Goal: Browse casually

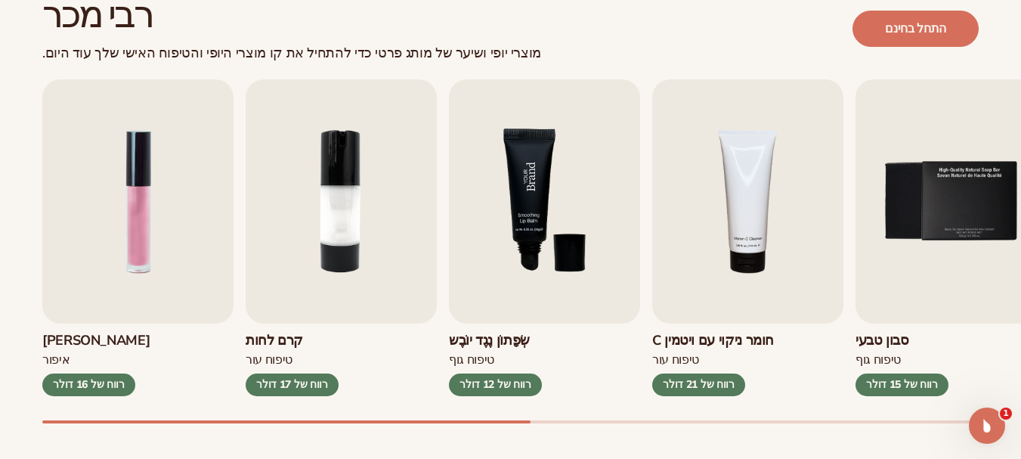
scroll to position [453, 0]
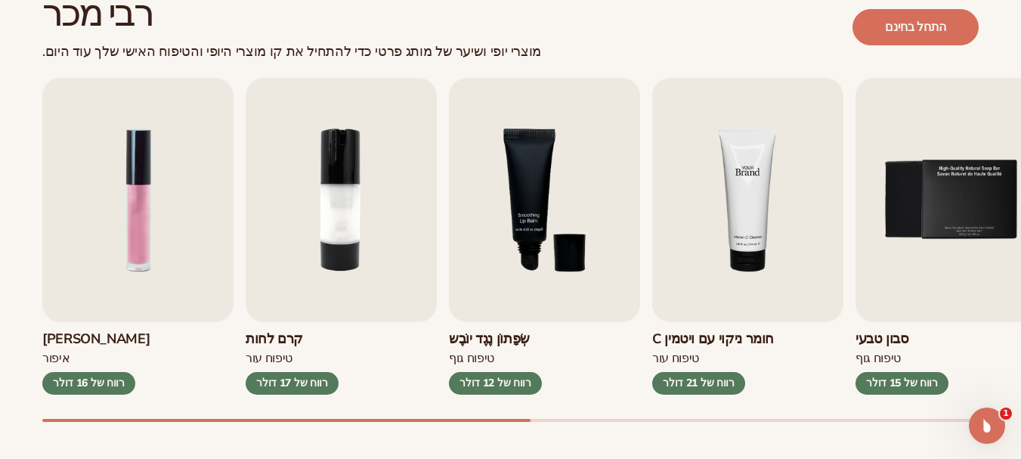
click at [743, 256] on img "4 / 9" at bounding box center [747, 200] width 191 height 244
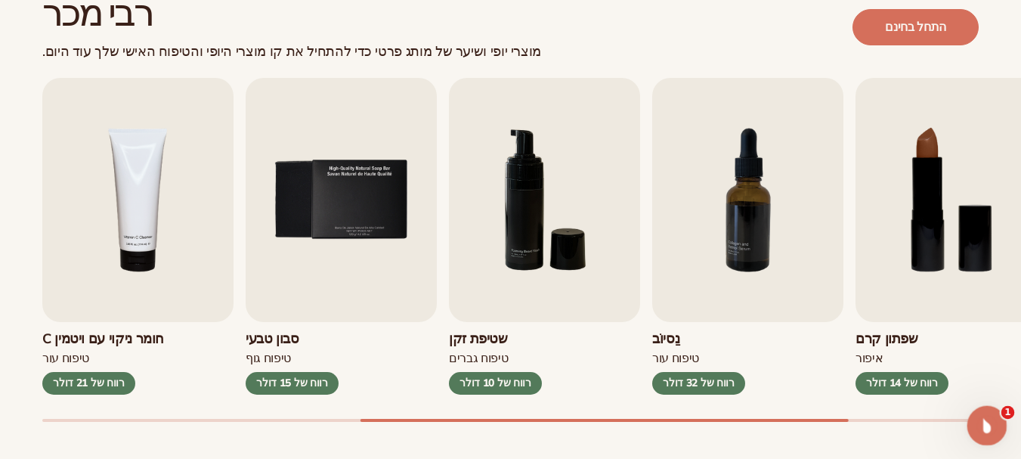
click at [989, 423] on icon "פתח את מסנג'ר האינטרקום" at bounding box center [985, 423] width 25 height 25
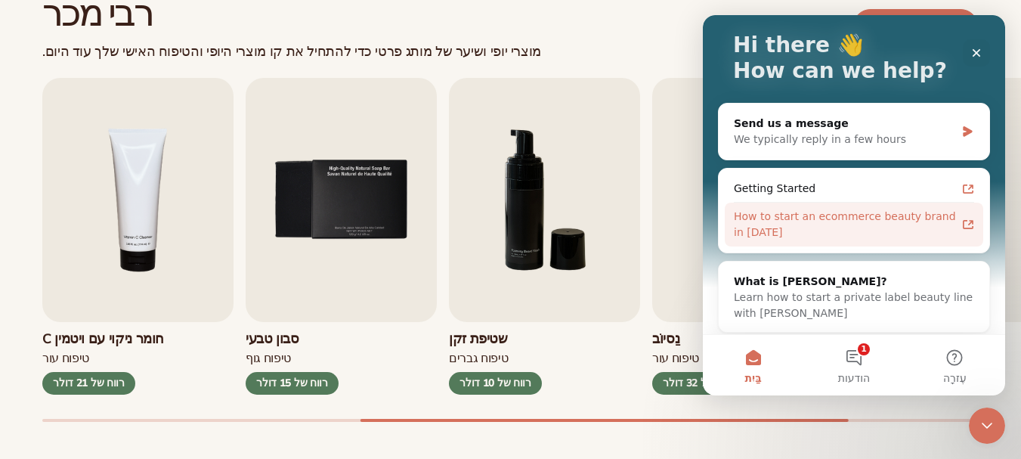
scroll to position [96, 0]
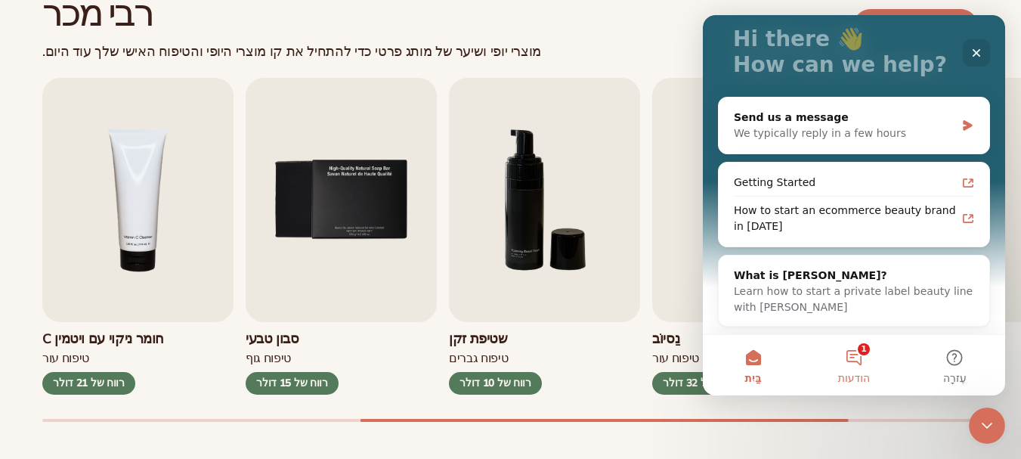
click at [849, 365] on button "1 הודעות" at bounding box center [853, 365] width 101 height 60
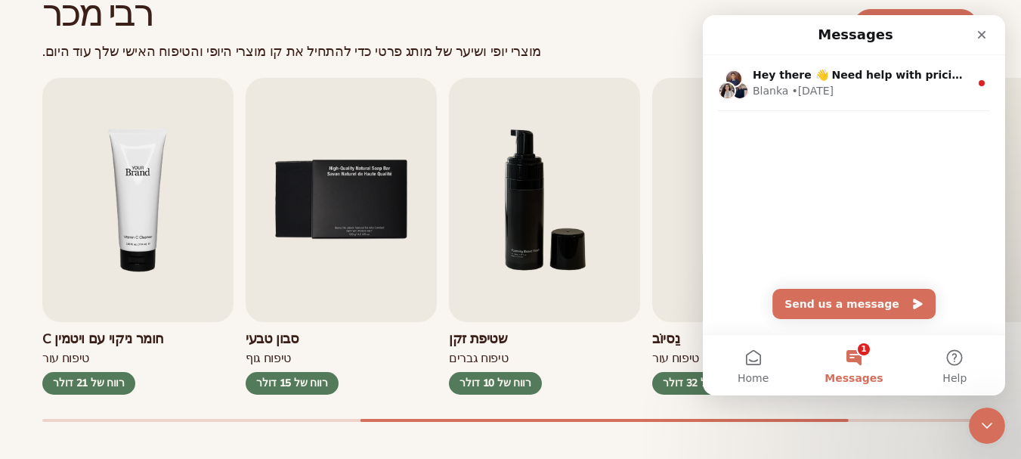
click at [105, 237] on img "4 / 9" at bounding box center [137, 200] width 191 height 244
click at [122, 223] on img "4 / 9" at bounding box center [137, 200] width 191 height 244
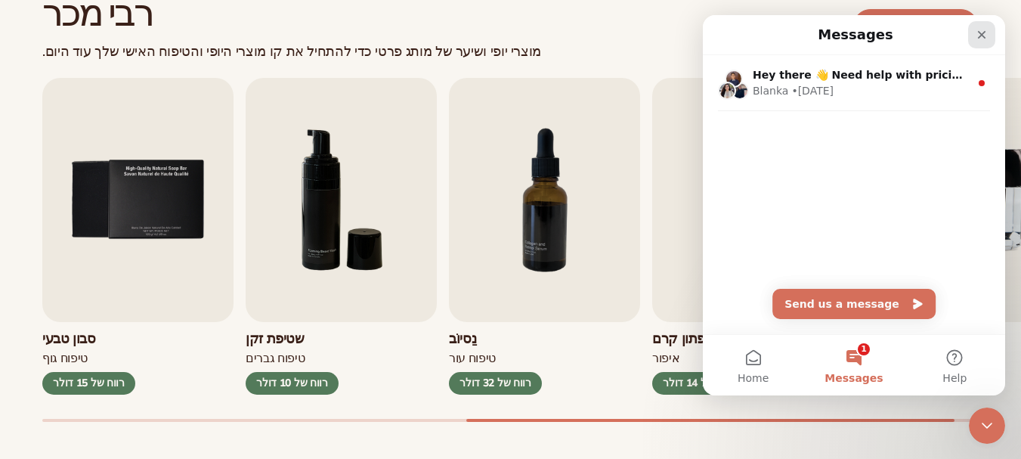
click at [986, 27] on div "Close" at bounding box center [981, 34] width 27 height 27
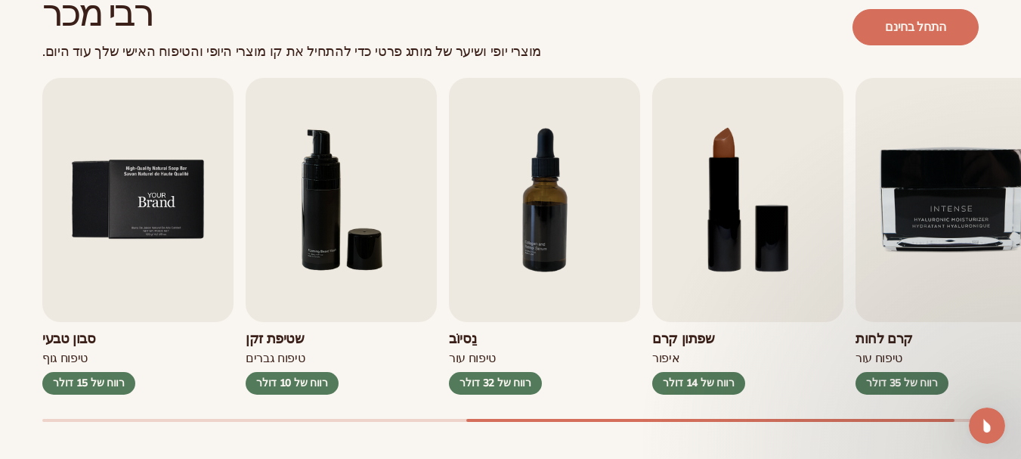
scroll to position [0, 0]
click at [106, 274] on img "5 / 9" at bounding box center [137, 200] width 191 height 244
click at [255, 219] on img "6 / 9" at bounding box center [341, 200] width 191 height 244
click at [192, 233] on img "5 / 9" at bounding box center [137, 200] width 191 height 244
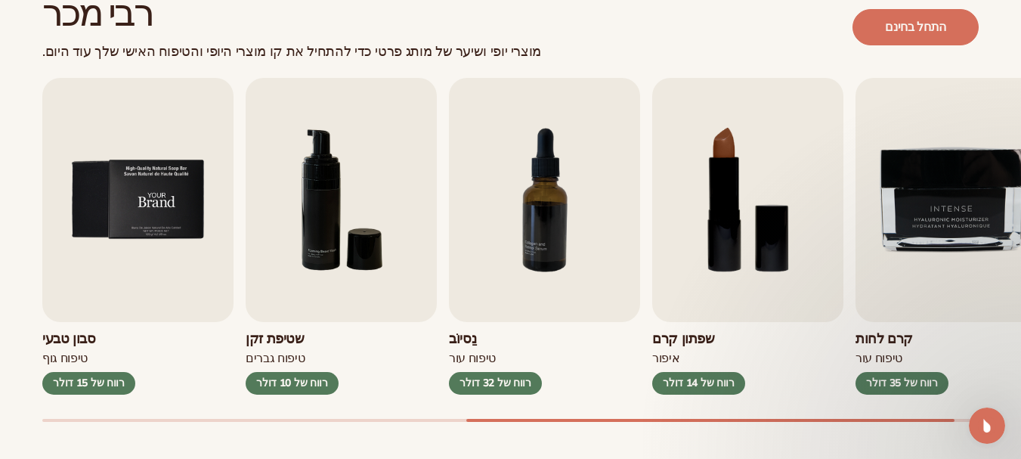
click at [192, 233] on img "5 / 9" at bounding box center [137, 200] width 191 height 244
click at [312, 231] on img "6 / 9" at bounding box center [341, 200] width 191 height 244
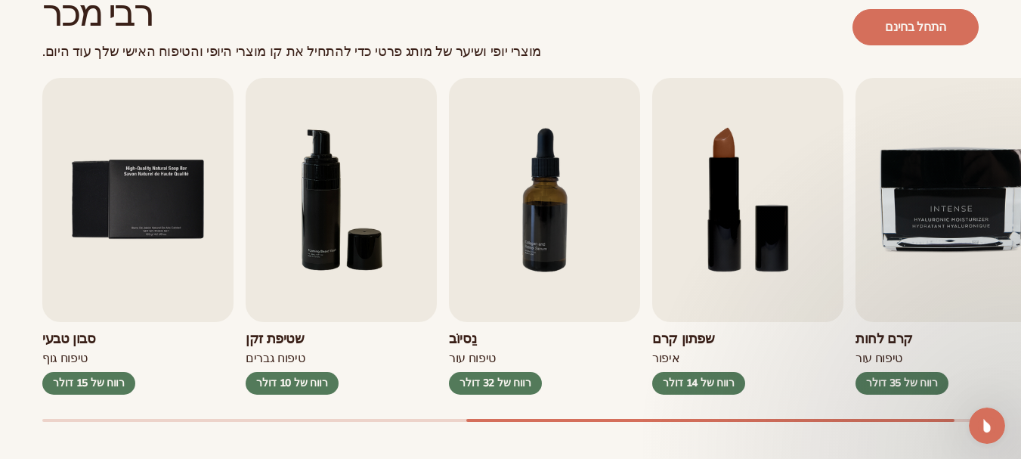
click at [315, 373] on div "רווח של 10 דולר" at bounding box center [292, 383] width 93 height 23
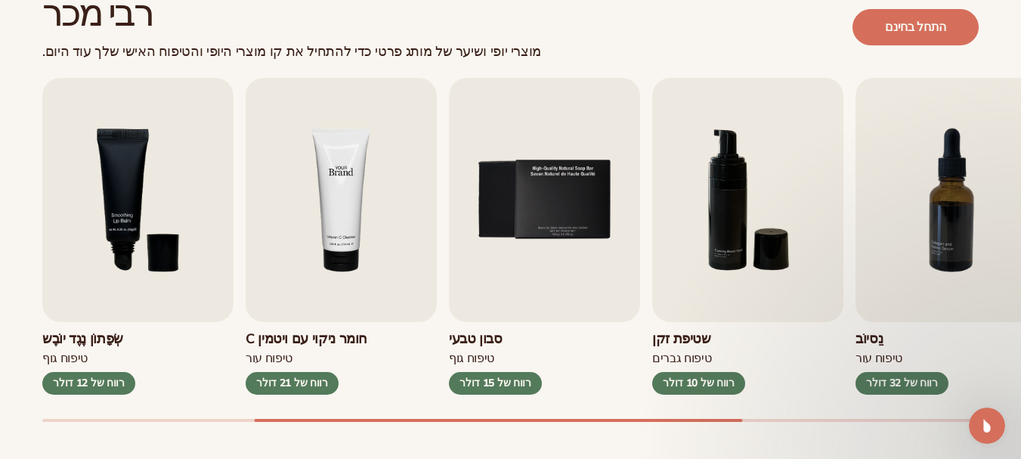
click at [391, 225] on img "4 / 9" at bounding box center [341, 200] width 191 height 244
click at [339, 217] on img "4 / 9" at bounding box center [341, 200] width 191 height 244
click at [338, 216] on img "4 / 9" at bounding box center [341, 200] width 191 height 244
click at [178, 206] on img "3 / 9" at bounding box center [137, 200] width 191 height 244
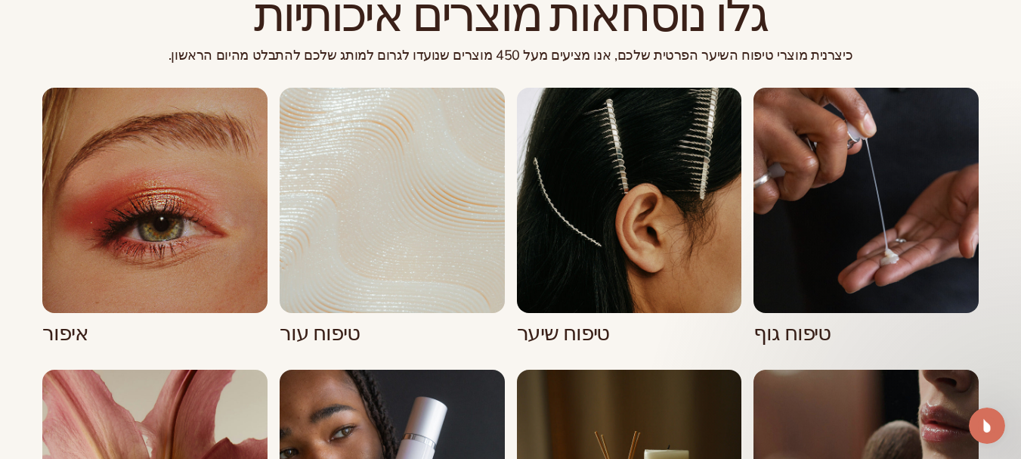
scroll to position [1073, 0]
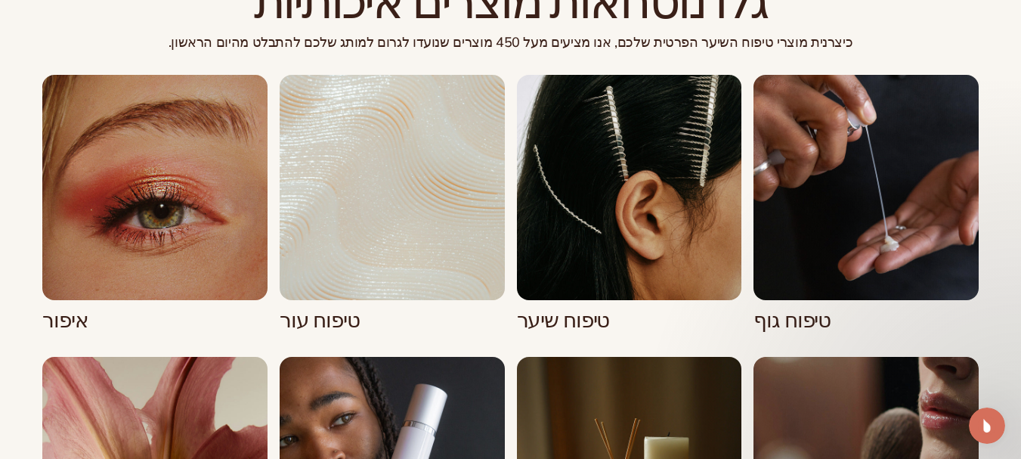
click at [585, 215] on link "3 / 8" at bounding box center [629, 204] width 225 height 258
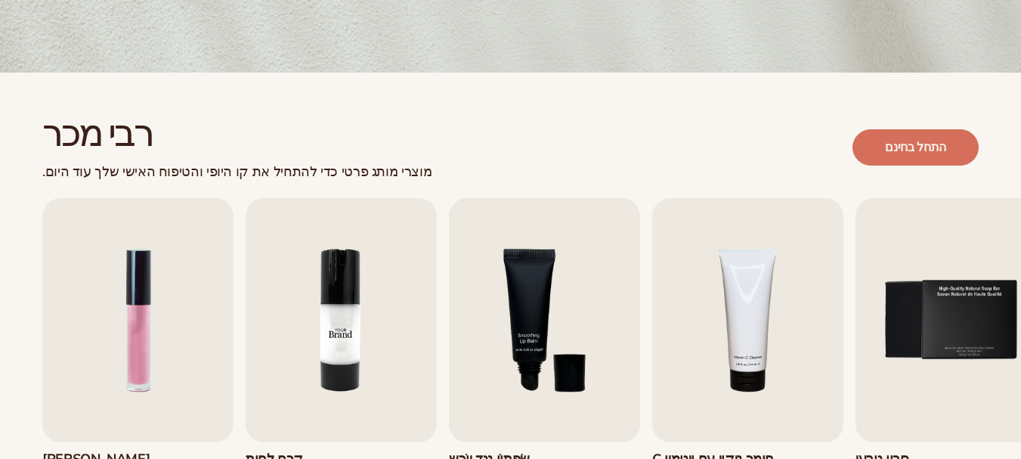
scroll to position [453, 0]
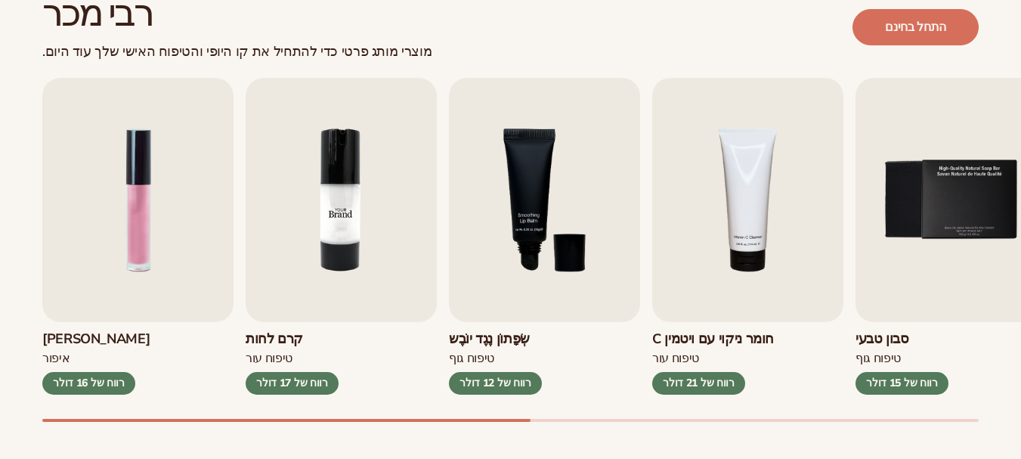
click at [360, 221] on img "2 / 9" at bounding box center [341, 200] width 191 height 244
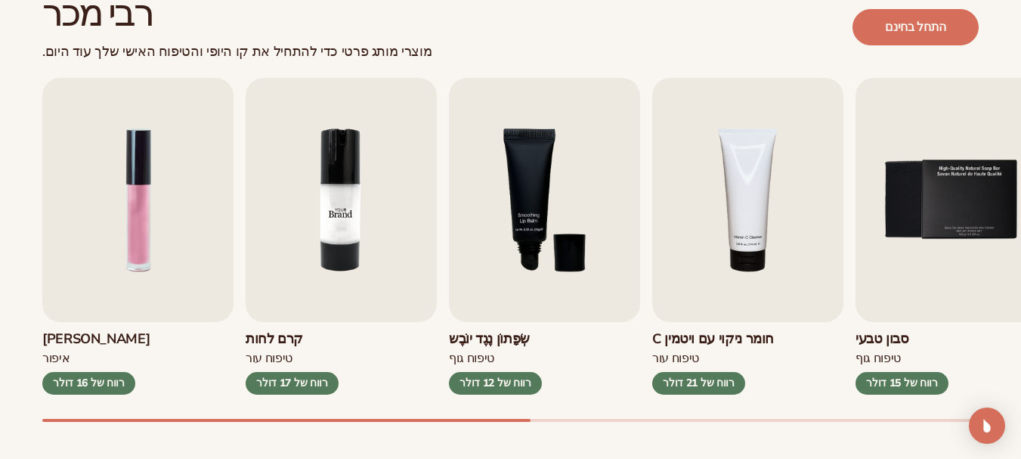
click at [364, 219] on img "2 / 9" at bounding box center [341, 200] width 191 height 244
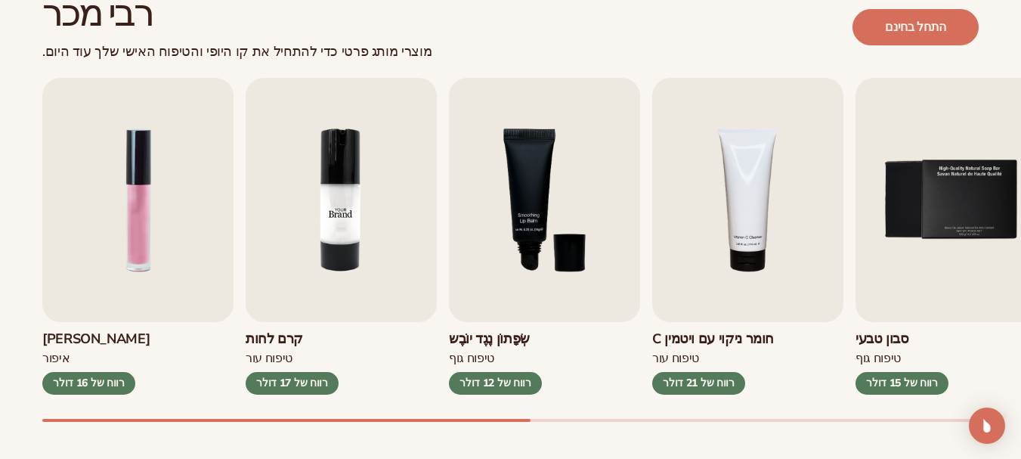
click at [364, 219] on img "2 / 9" at bounding box center [341, 200] width 191 height 244
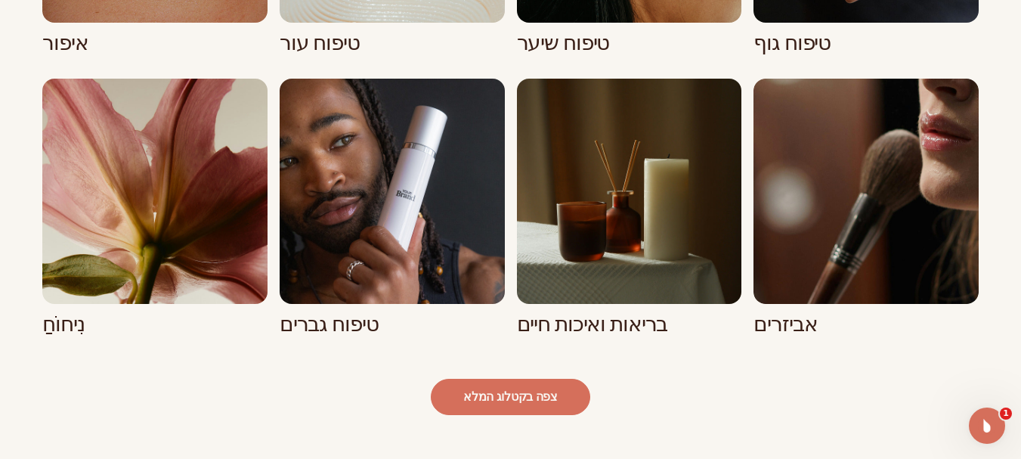
scroll to position [1340, 0]
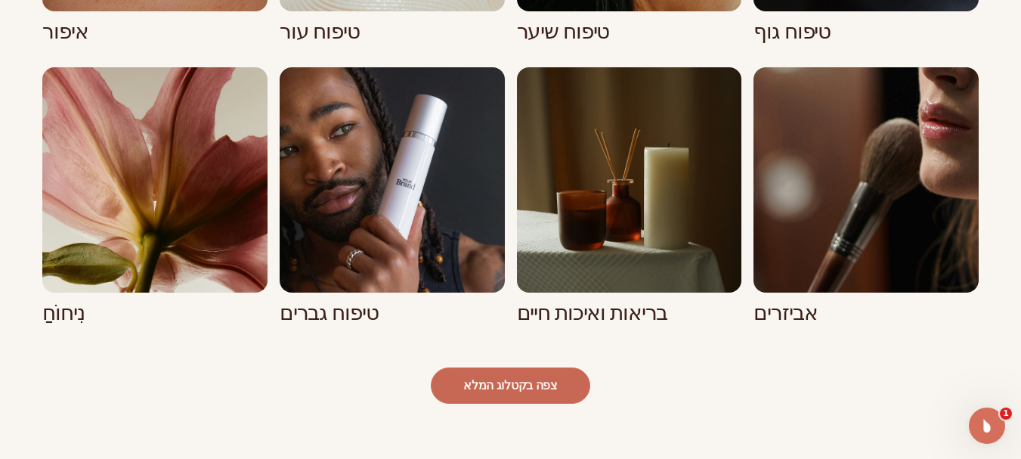
click at [481, 380] on font "צפה בקטלוג המלא" at bounding box center [510, 385] width 94 height 17
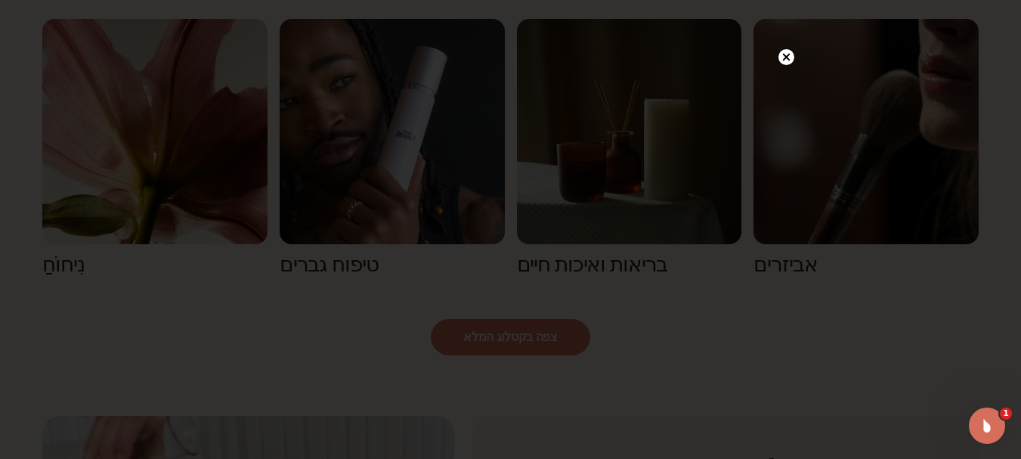
scroll to position [1416, 0]
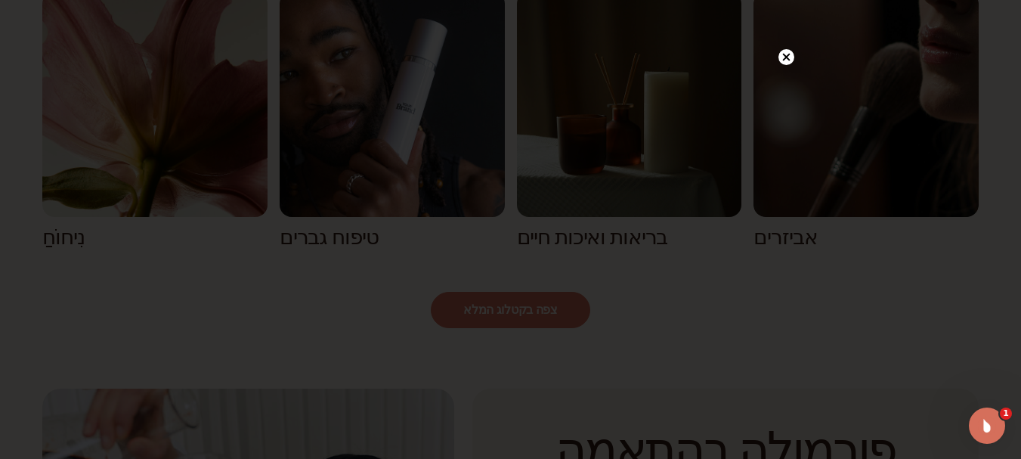
click at [781, 60] on circle at bounding box center [786, 57] width 16 height 16
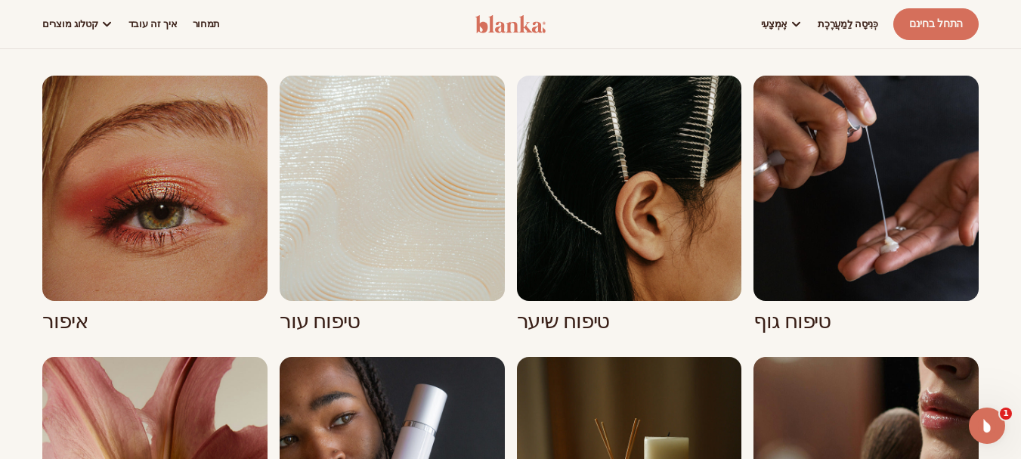
scroll to position [1038, 0]
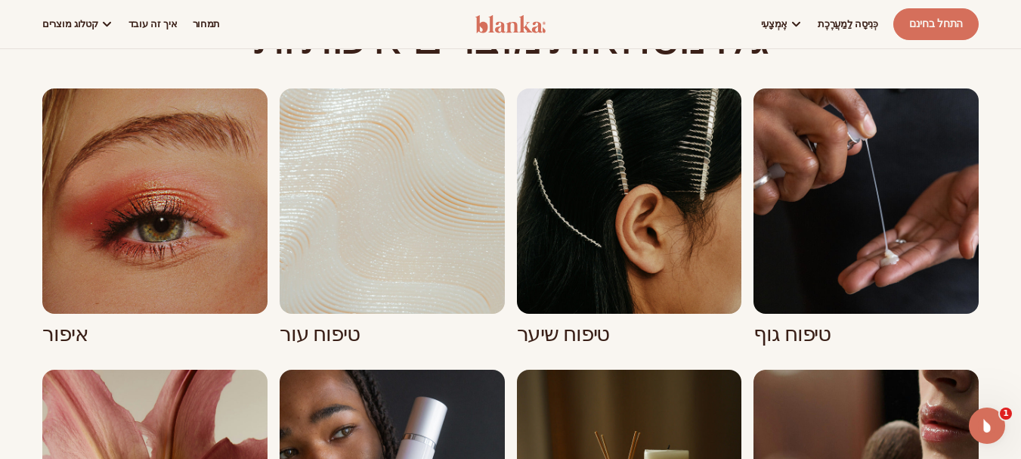
click at [331, 251] on link "2 / 8" at bounding box center [392, 217] width 225 height 258
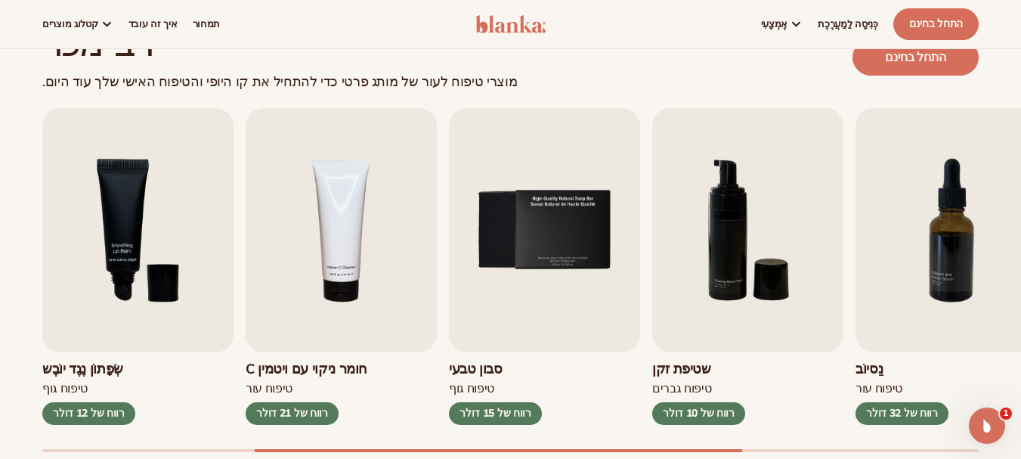
scroll to position [417, 0]
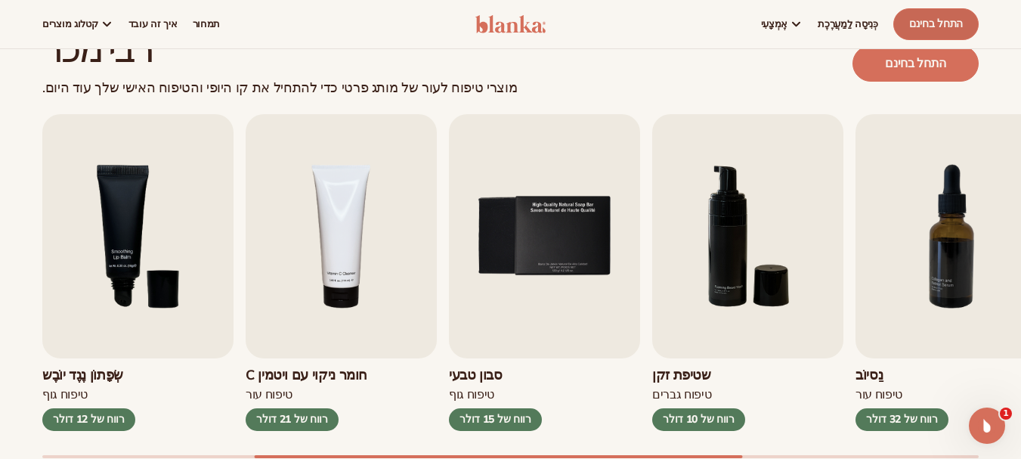
click at [959, 28] on font "התחל בחינם" at bounding box center [936, 24] width 54 height 14
drag, startPoint x: 0, startPoint y: 227, endPoint x: 541, endPoint y: 74, distance: 562.5
click at [541, 74] on div "רבי מכר מוצרי טיפוח לעור של מותג פרטי כדי להתחיל את קו היופי והטיפוח האישי שלך …" at bounding box center [510, 63] width 936 height 65
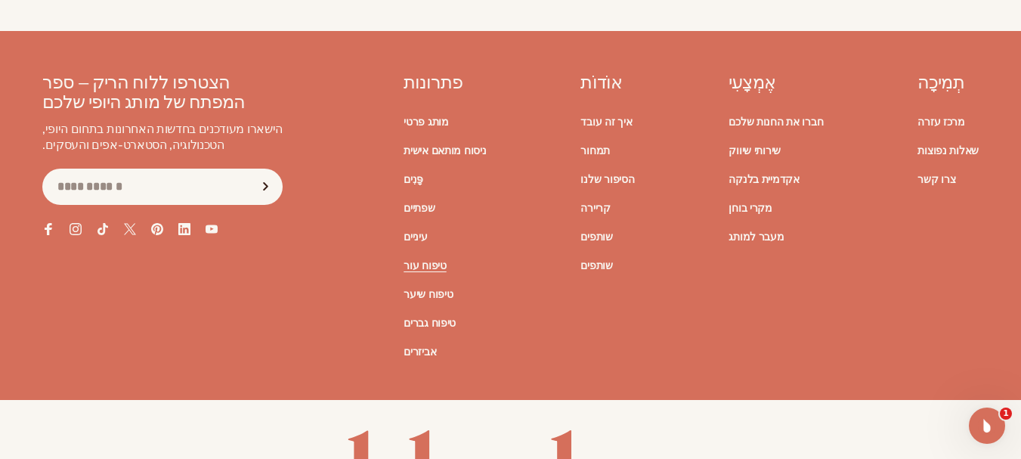
scroll to position [2911, 0]
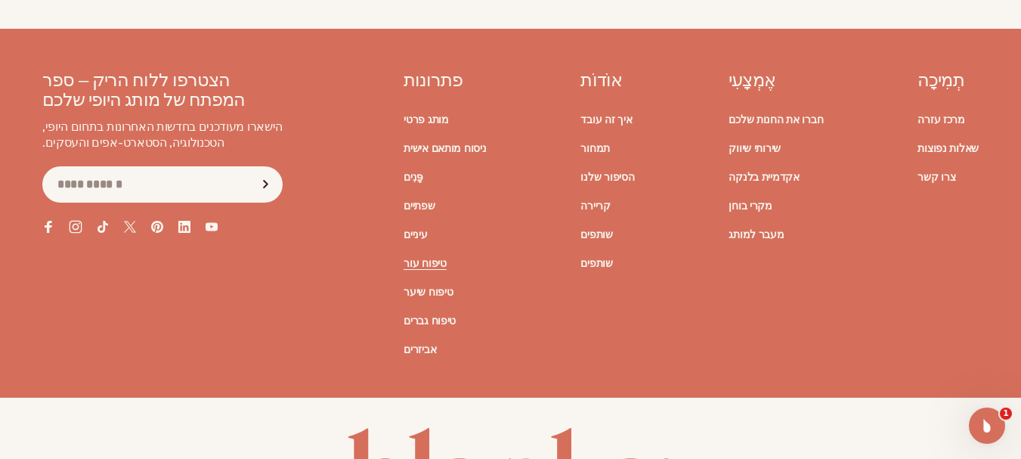
click at [76, 220] on icon at bounding box center [75, 226] width 13 height 13
